Goal: Manage account settings

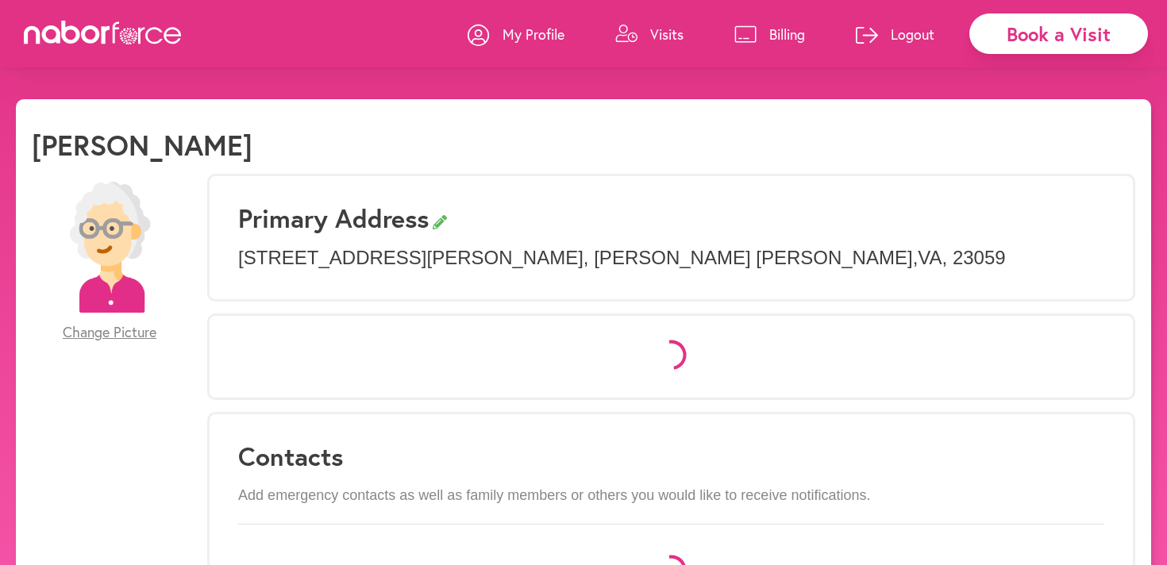
select select "*"
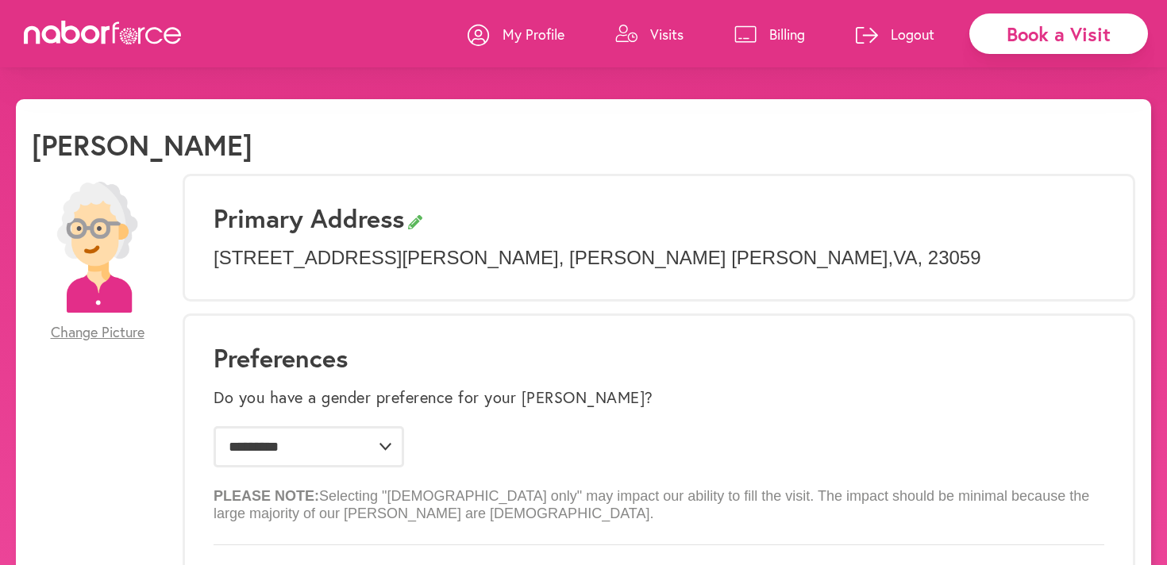
click at [539, 35] on p "My Profile" at bounding box center [534, 34] width 62 height 19
click at [784, 33] on p "Billing" at bounding box center [787, 34] width 36 height 19
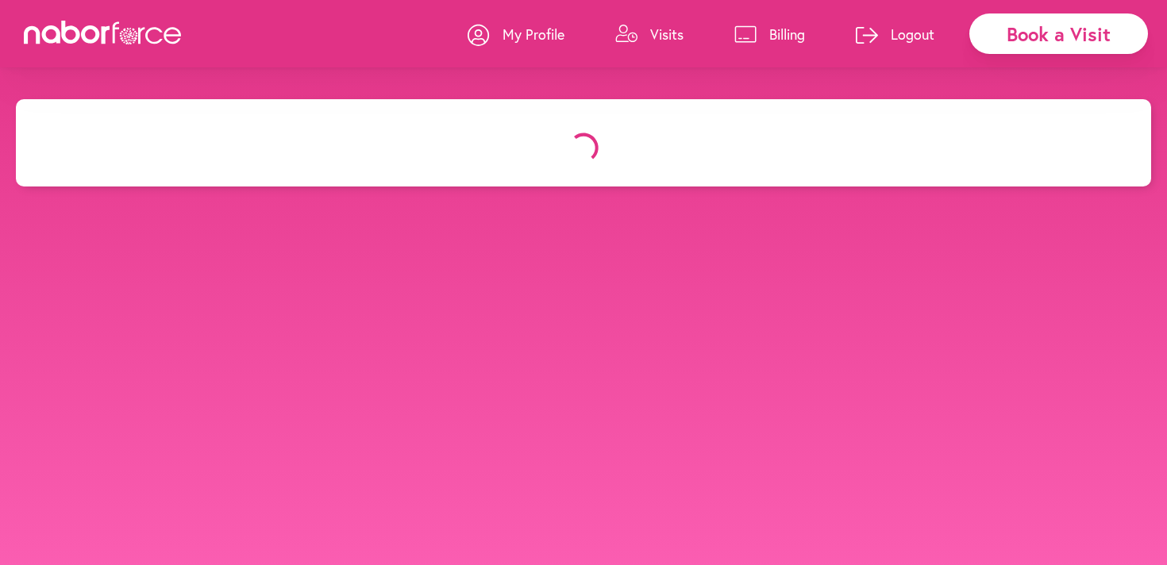
click at [257, 295] on body "close Book a Visit My Profile Visits Billing Logout" at bounding box center [583, 381] width 1167 height 565
click at [686, 271] on body "close Book a Visit My Profile Visits Billing Logout" at bounding box center [583, 381] width 1167 height 565
click at [545, 40] on p "My Profile" at bounding box center [534, 34] width 62 height 19
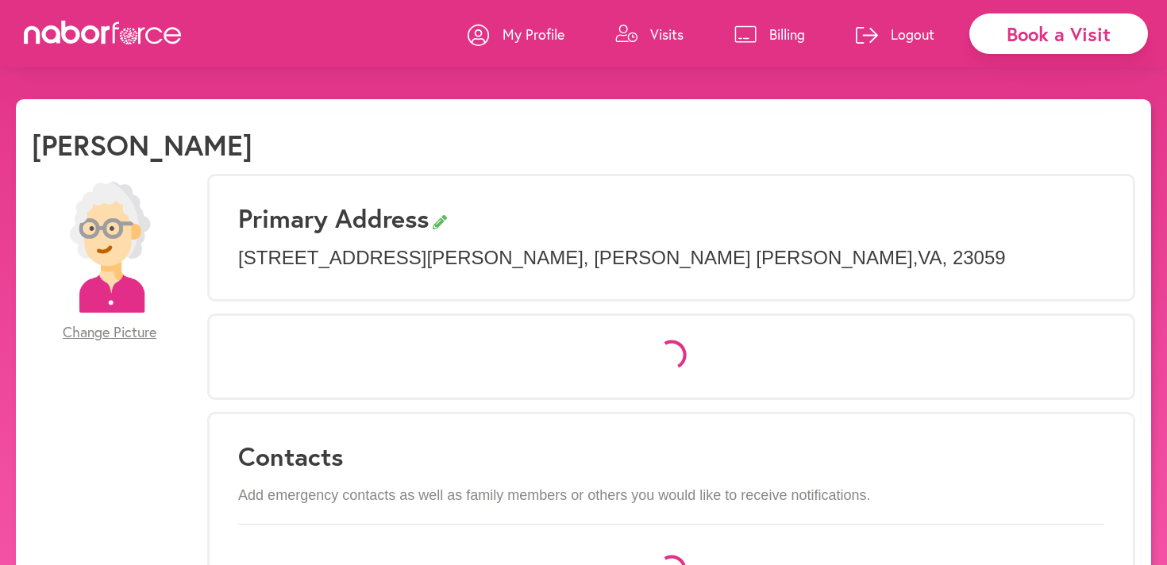
select select "*"
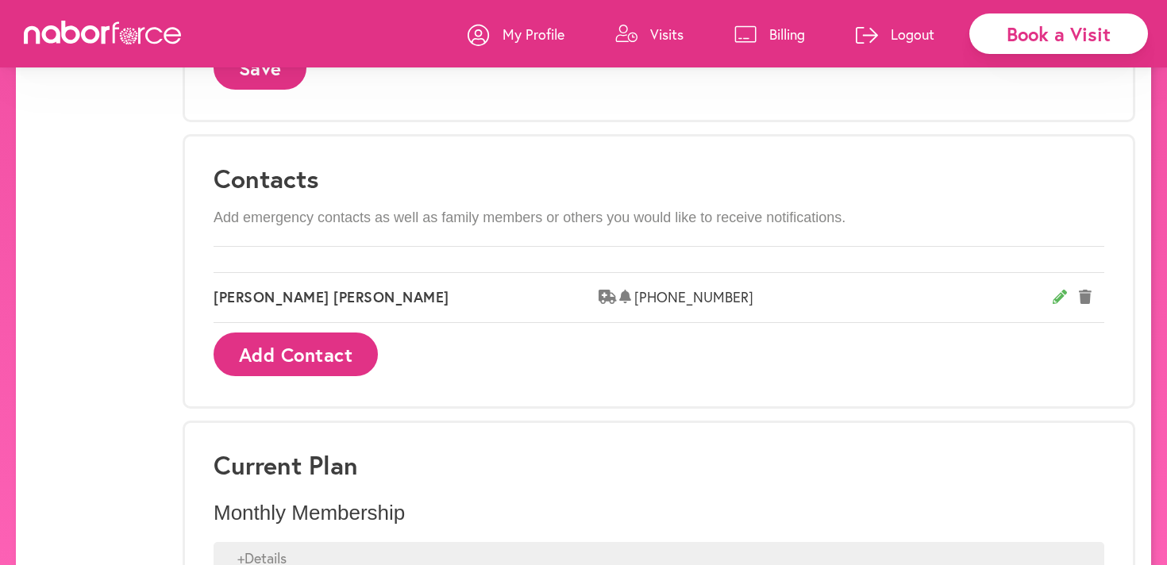
scroll to position [1035, 0]
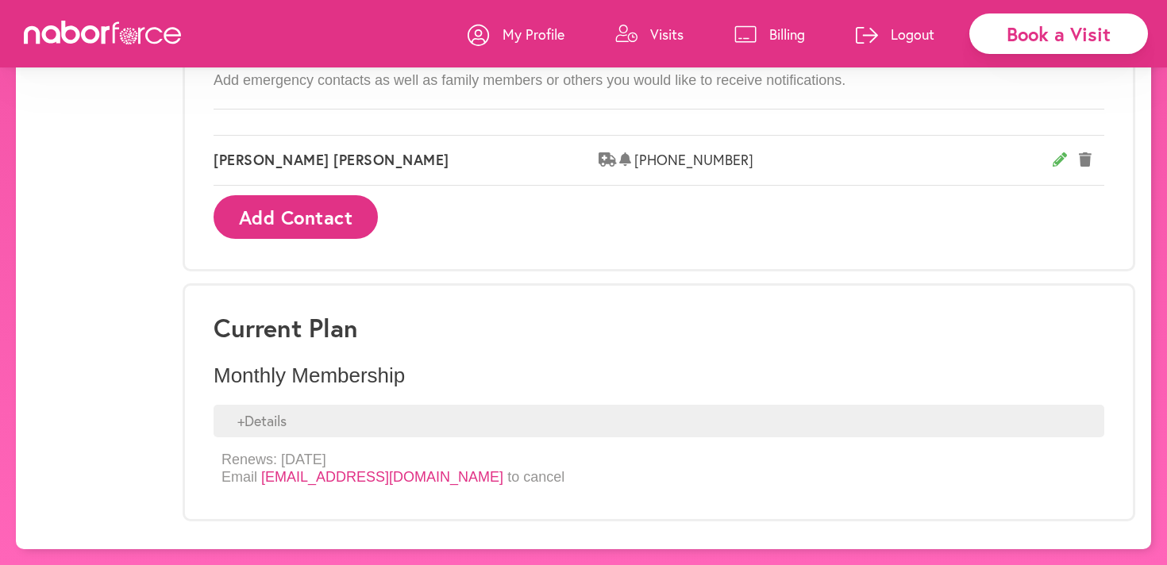
click at [272, 416] on div "+ Details" at bounding box center [659, 421] width 891 height 33
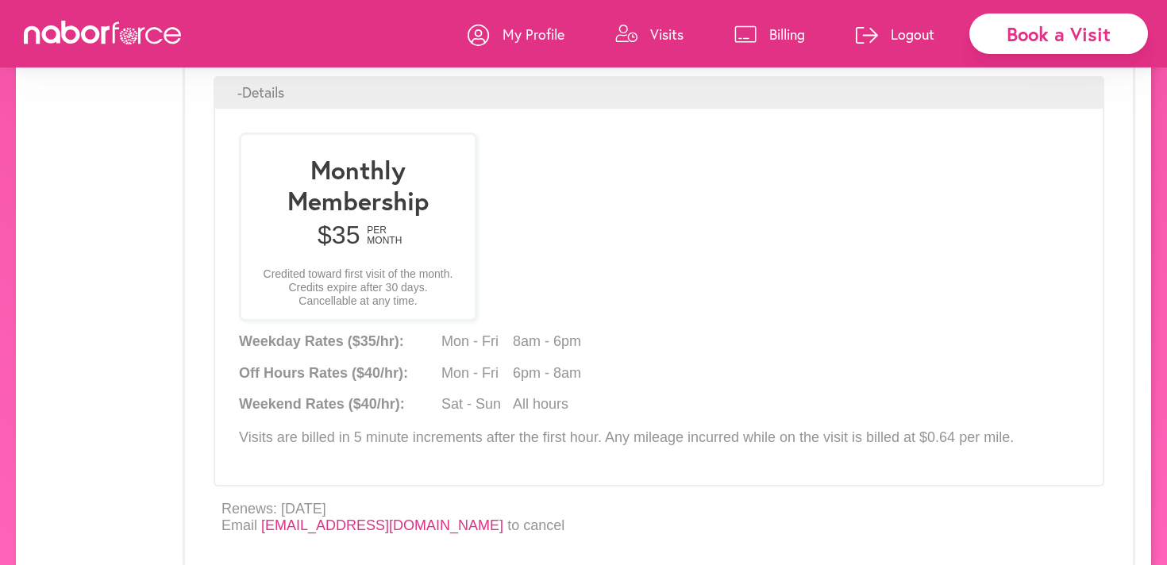
scroll to position [1413, 0]
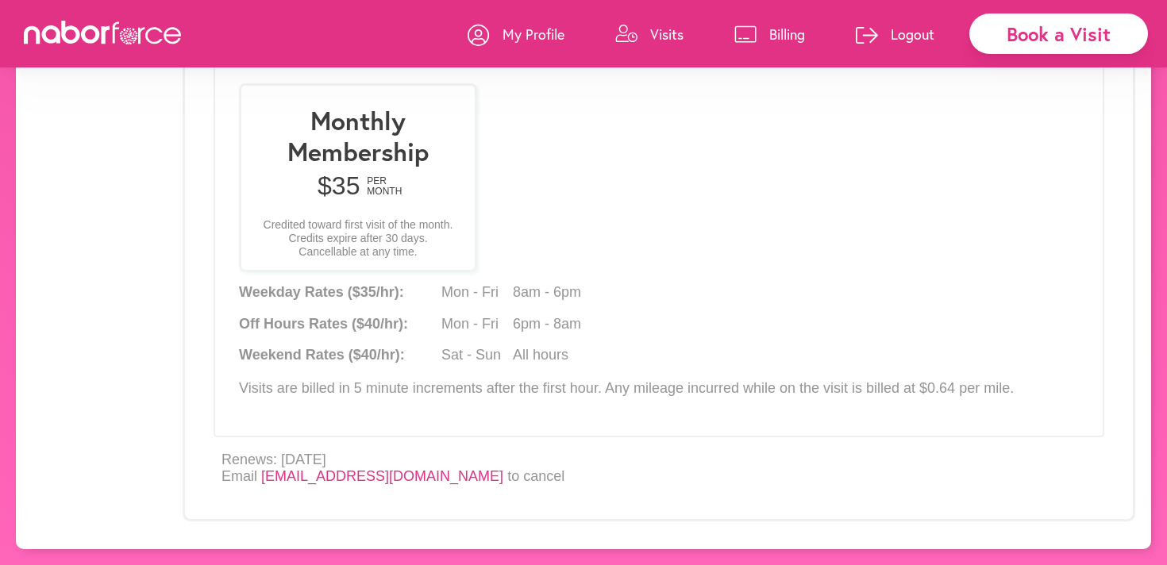
click at [364, 477] on link "[EMAIL_ADDRESS][DOMAIN_NAME]" at bounding box center [382, 476] width 242 height 16
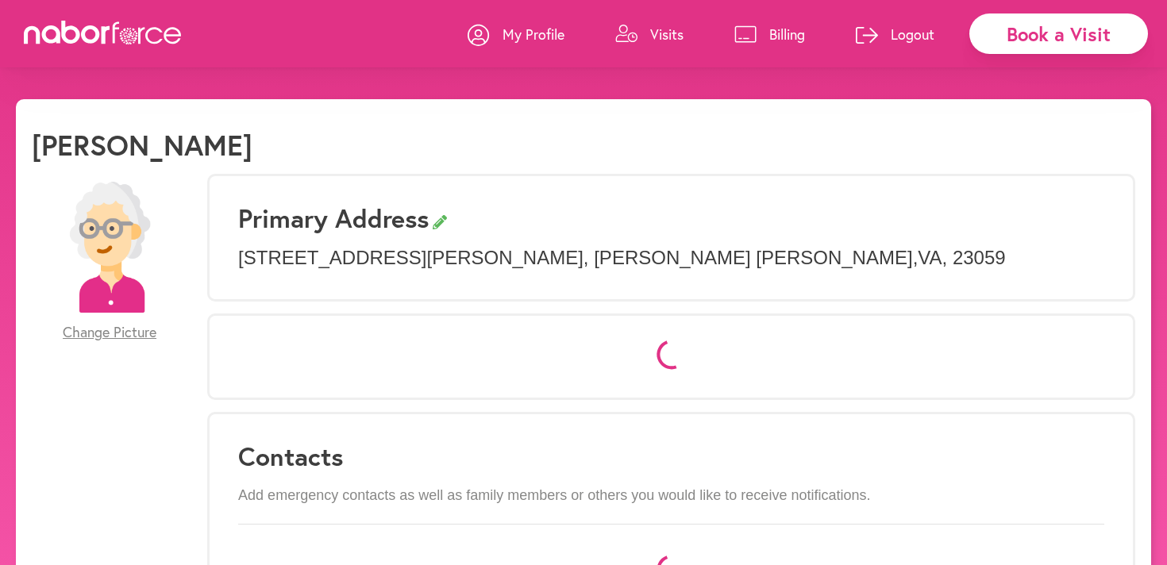
select select "*"
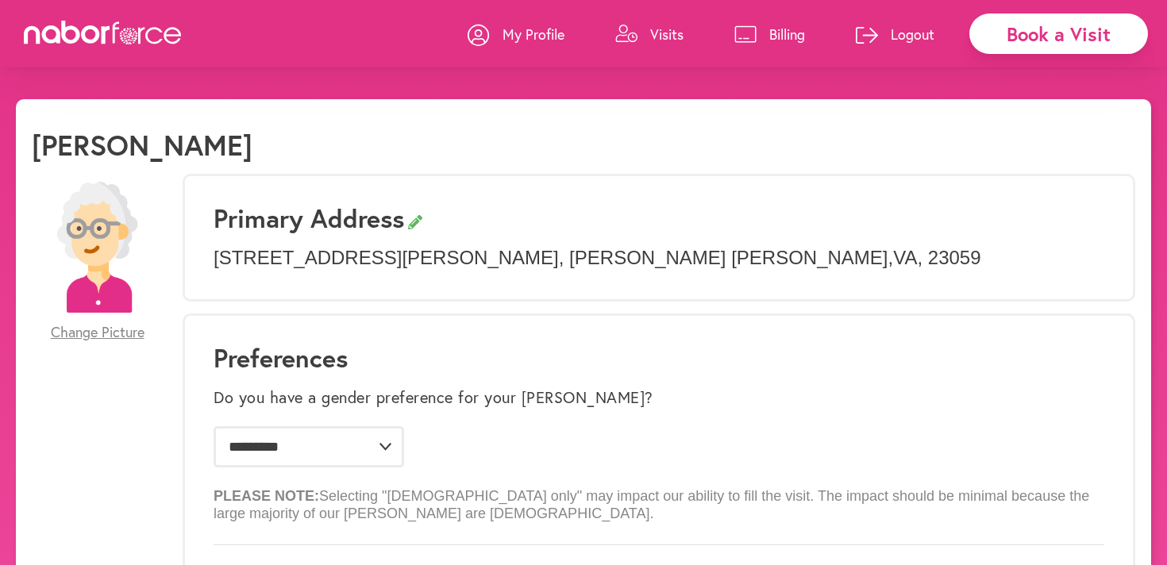
click at [782, 37] on p "Billing" at bounding box center [787, 34] width 36 height 19
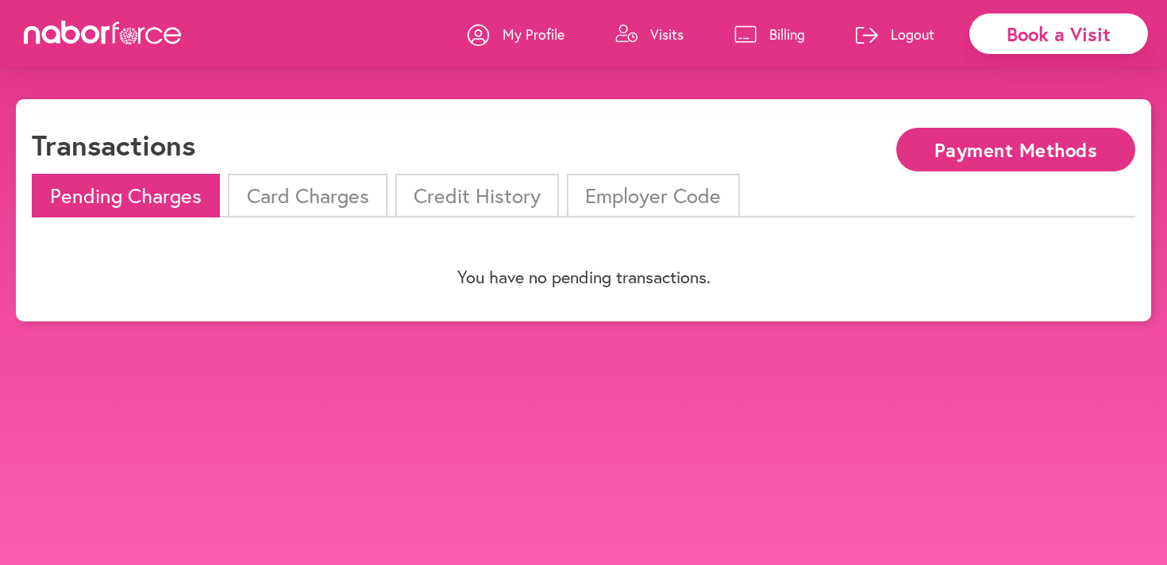
click at [1050, 155] on button "Payment Methods" at bounding box center [1015, 150] width 239 height 44
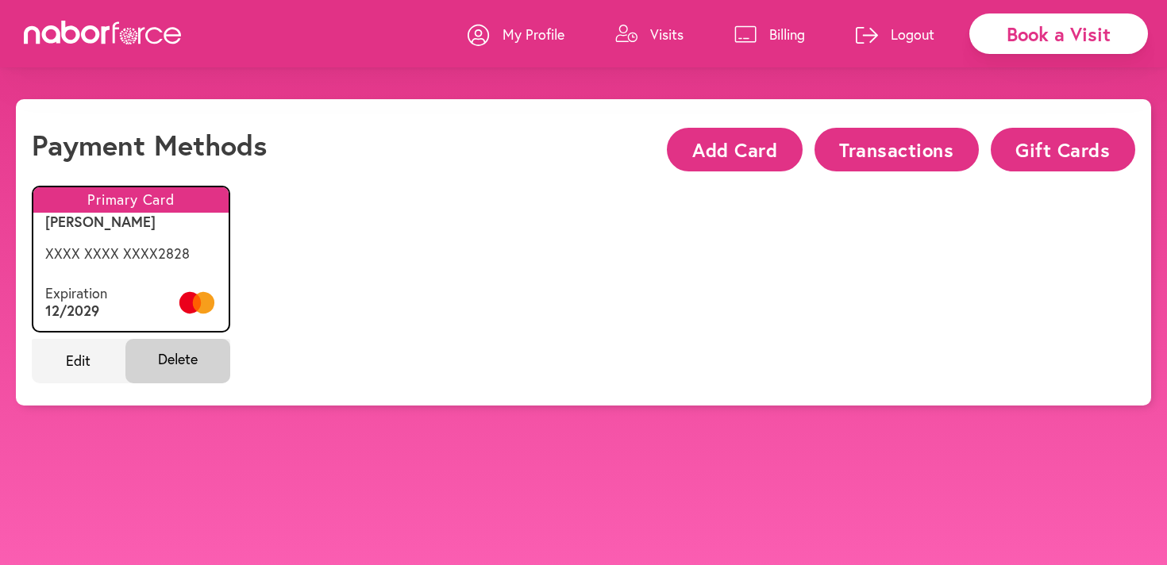
click at [939, 151] on button "Transactions" at bounding box center [897, 150] width 164 height 44
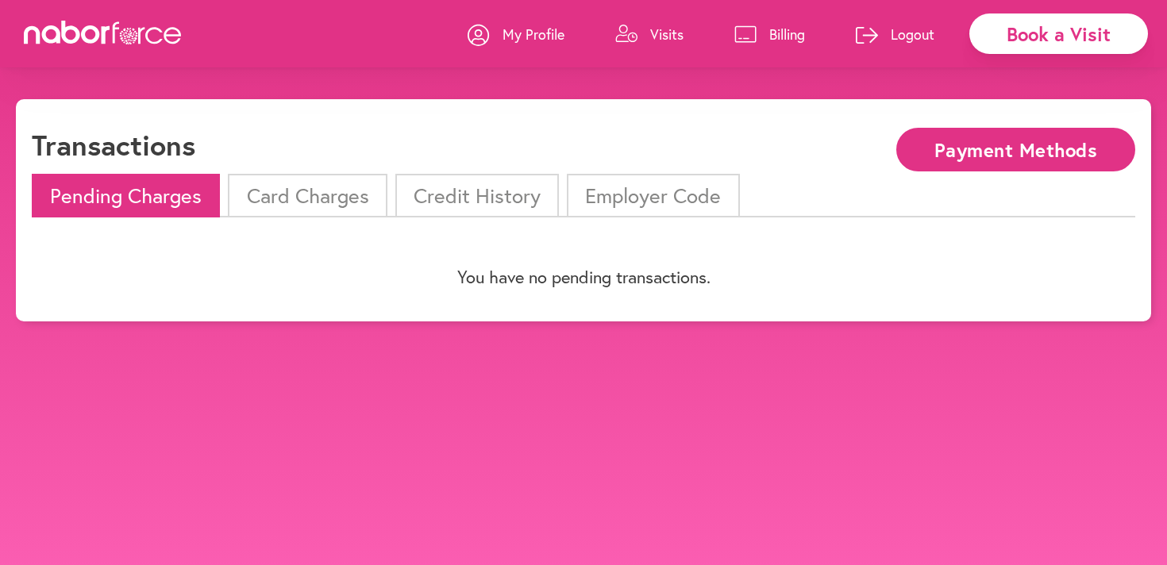
click at [522, 27] on p "My Profile" at bounding box center [534, 34] width 62 height 19
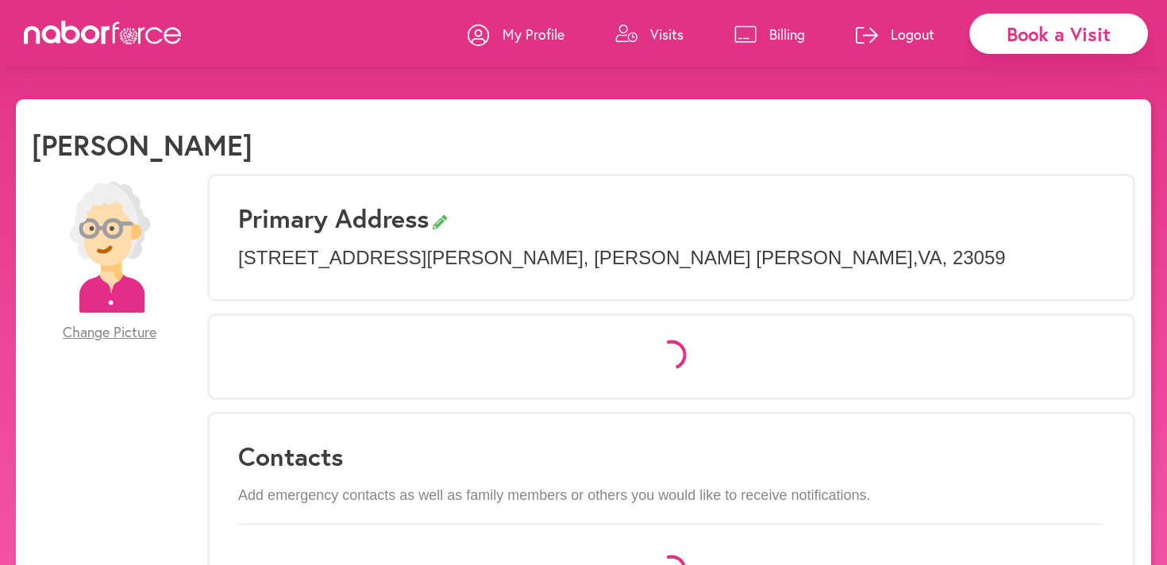
select select "*"
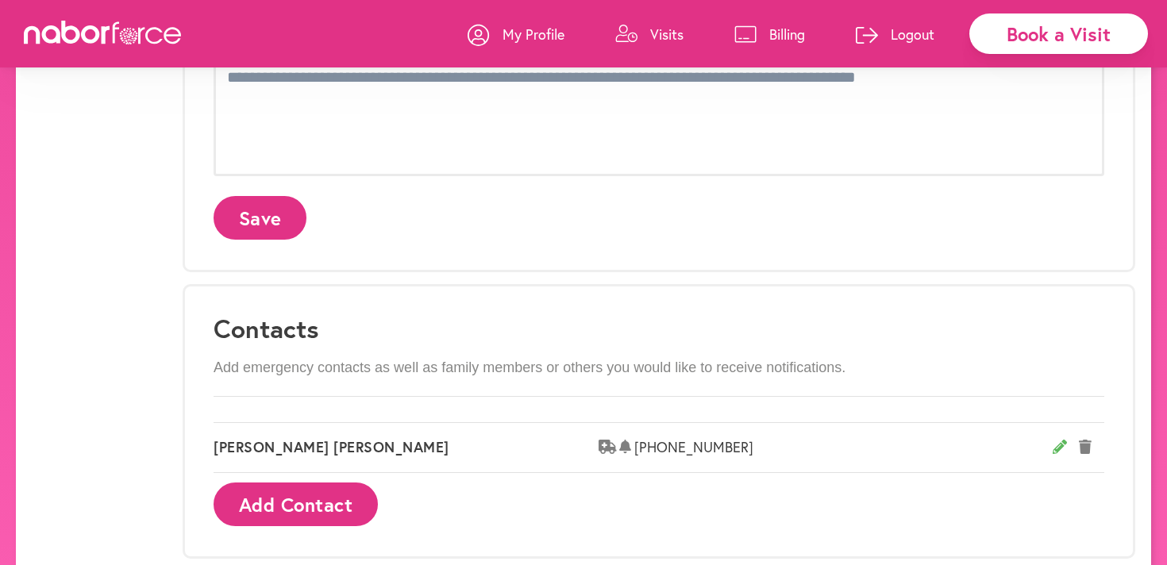
scroll to position [1035, 0]
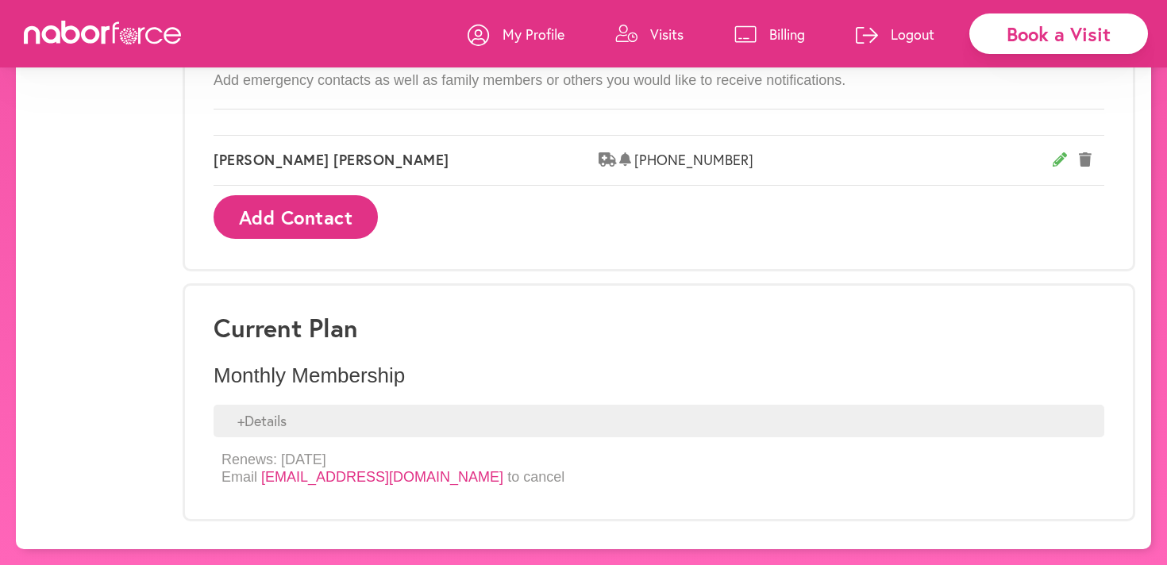
click at [384, 478] on link "[EMAIL_ADDRESS][DOMAIN_NAME]" at bounding box center [382, 477] width 242 height 16
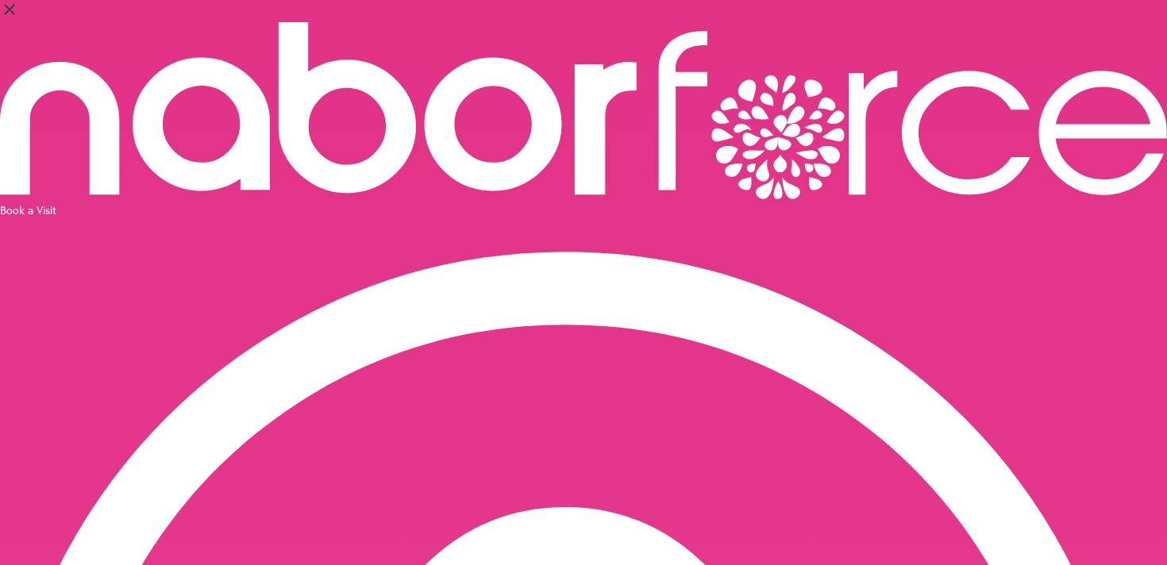
select select "*"
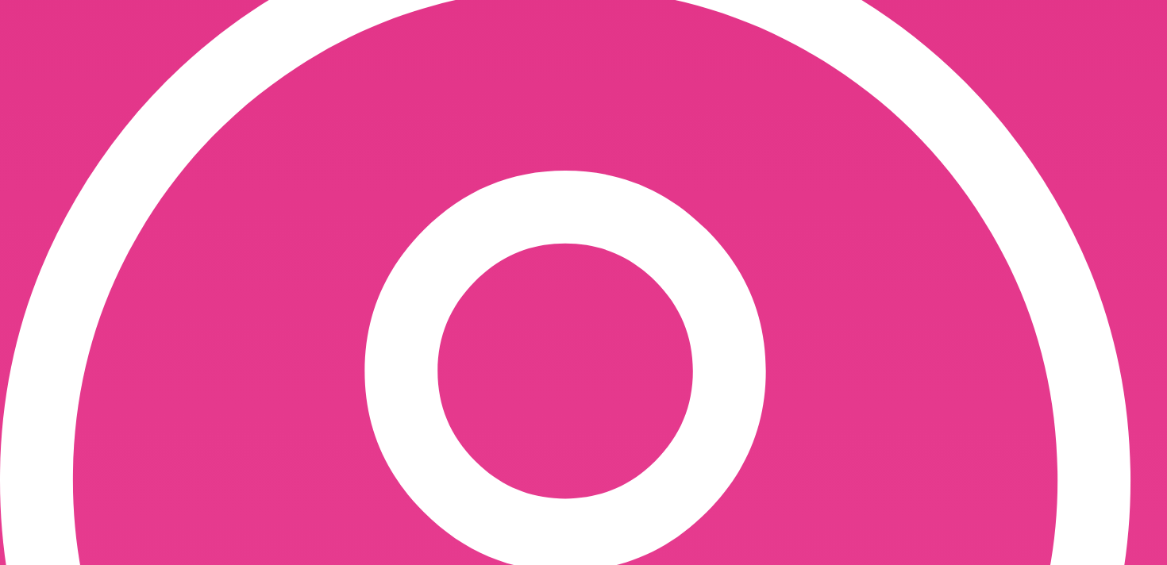
scroll to position [336, 0]
